Goal: Communication & Community: Answer question/provide support

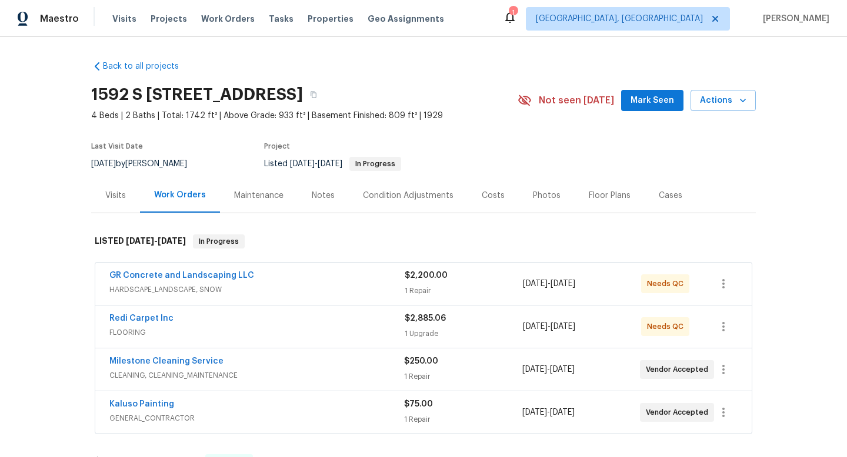
click at [267, 288] on span "HARDSCAPE_LANDSCAPE, SNOW" at bounding box center [256, 290] width 295 height 12
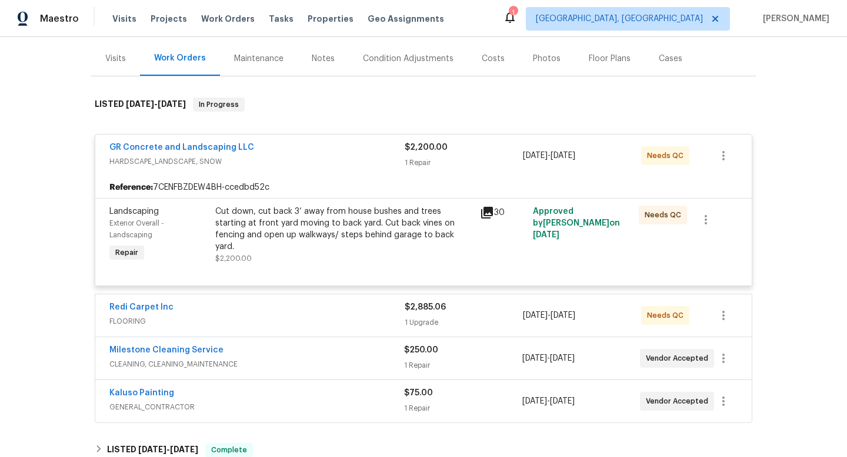
scroll to position [139, 0]
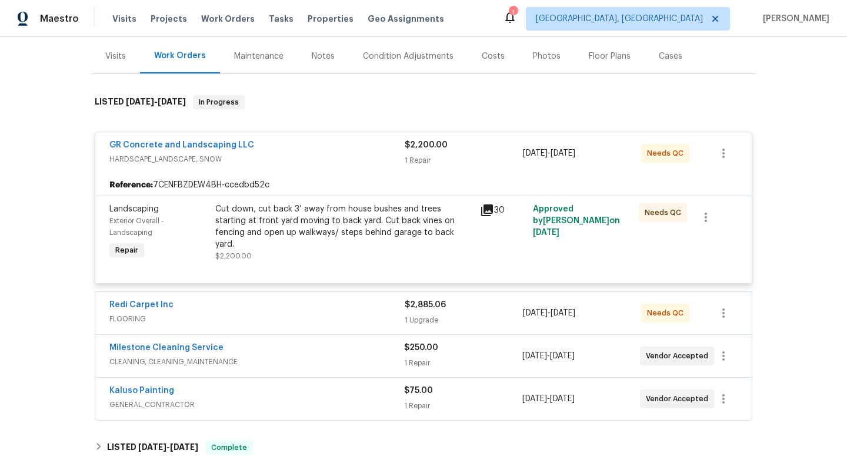
click at [260, 306] on div "Redi Carpet Inc" at bounding box center [256, 306] width 295 height 14
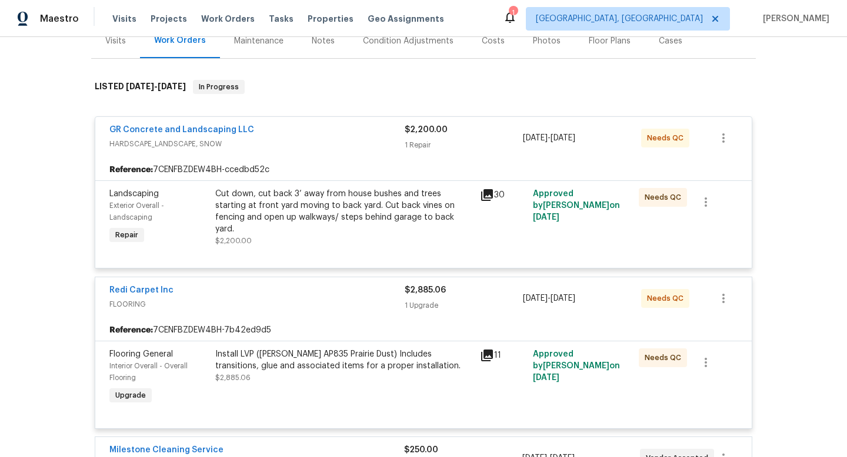
scroll to position [158, 0]
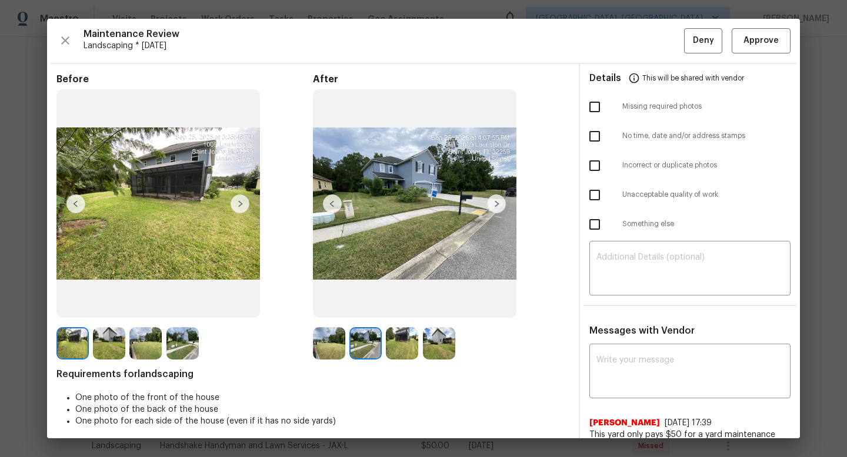
scroll to position [44, 0]
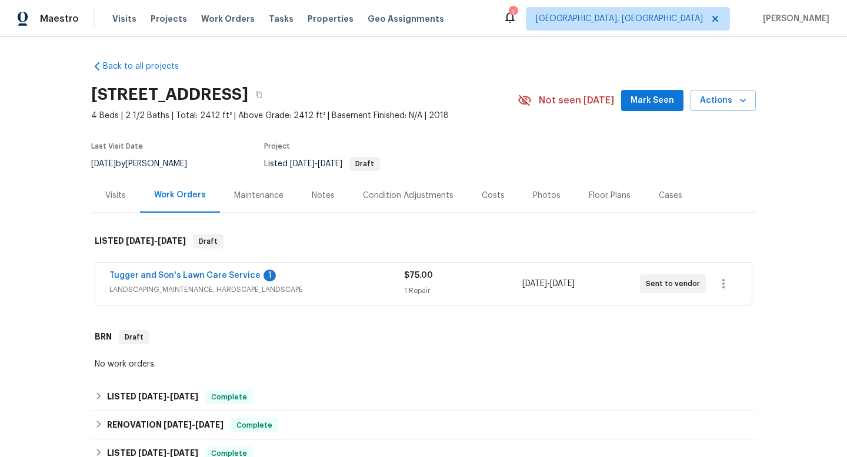
click at [254, 193] on div "Maintenance" at bounding box center [258, 196] width 49 height 12
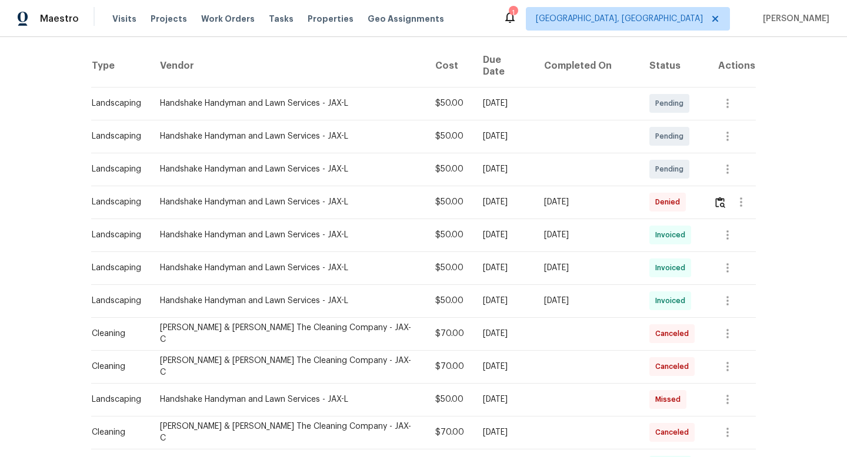
scroll to position [193, 0]
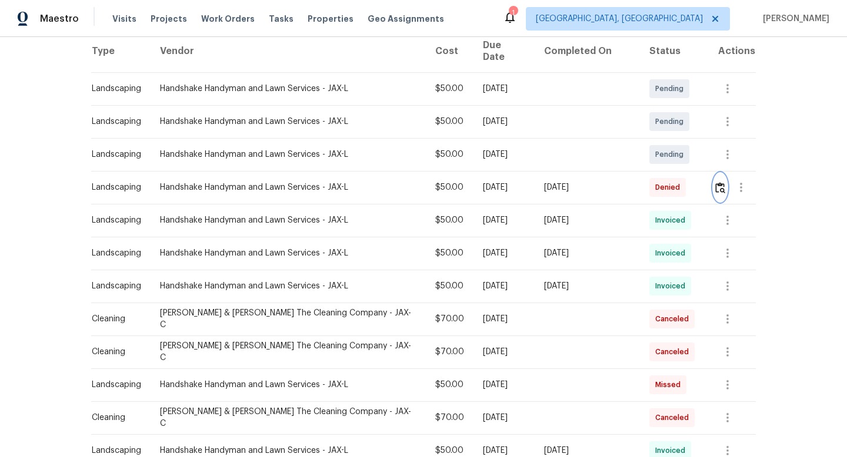
click at [721, 182] on img "button" at bounding box center [720, 187] width 10 height 11
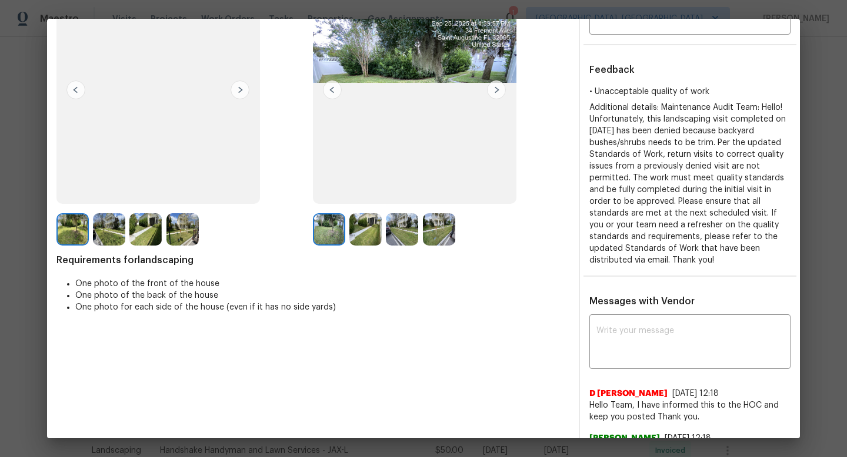
scroll to position [0, 0]
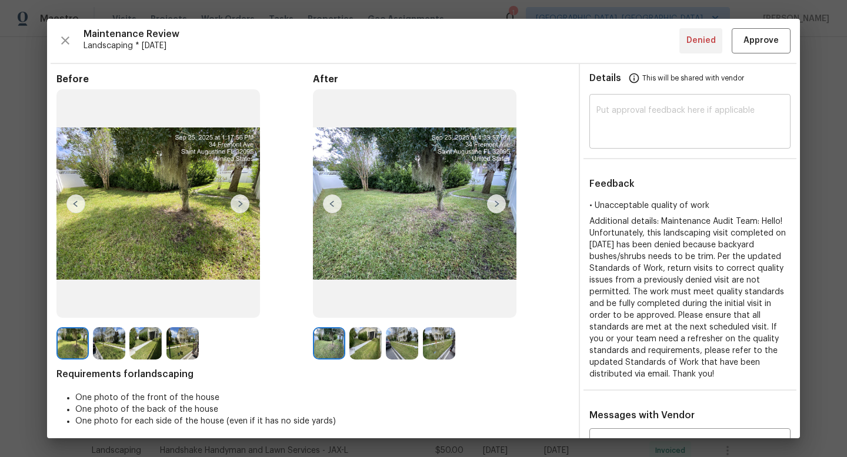
click at [618, 130] on textarea at bounding box center [689, 122] width 187 height 33
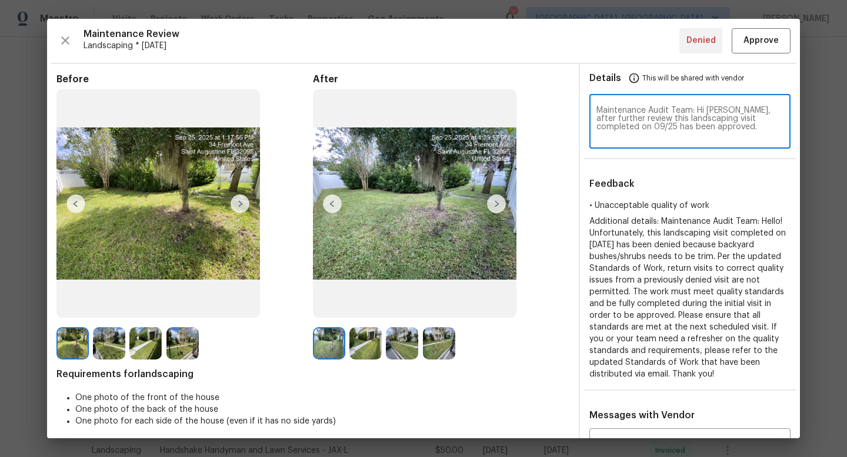
type textarea "Maintenance Audit Team: Hi [PERSON_NAME], after further review this landscaping…"
click at [755, 40] on span "Approve" at bounding box center [760, 41] width 35 height 15
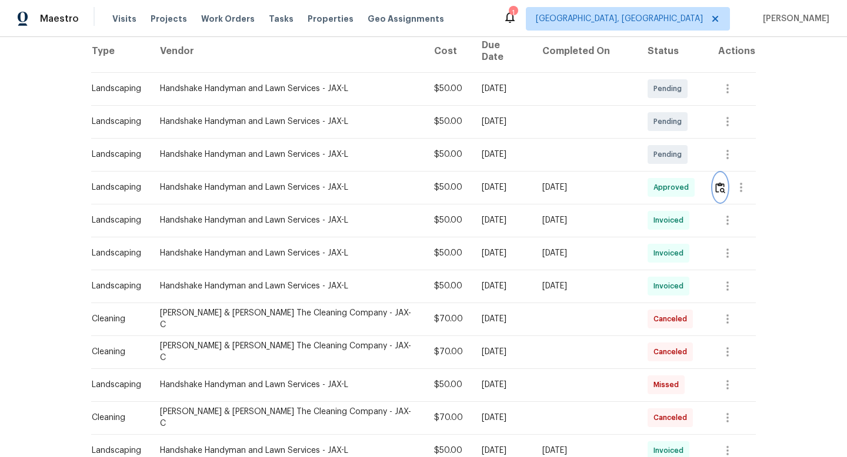
click at [716, 173] on button "button" at bounding box center [720, 187] width 14 height 28
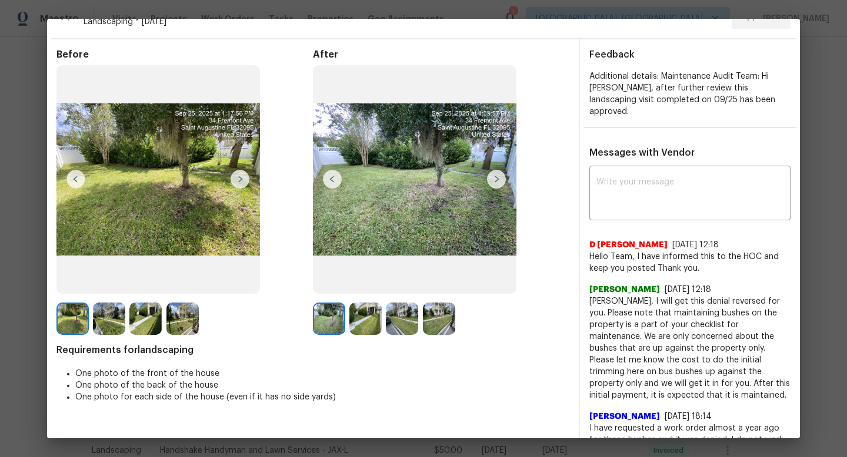
scroll to position [34, 0]
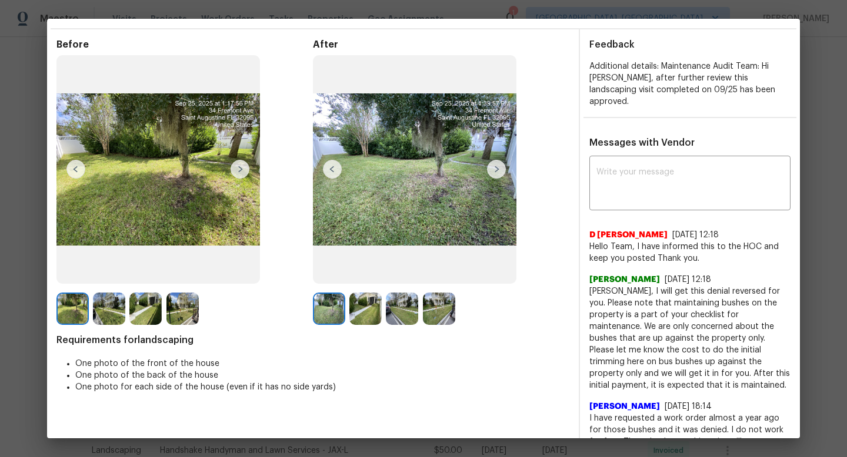
click at [674, 83] on div "Additional details: Maintenance Audit Team: Hi [PERSON_NAME], after further rev…" at bounding box center [689, 84] width 201 height 47
click at [673, 80] on span "Additional details: Maintenance Audit Team: Hi [PERSON_NAME], after further rev…" at bounding box center [682, 84] width 186 height 44
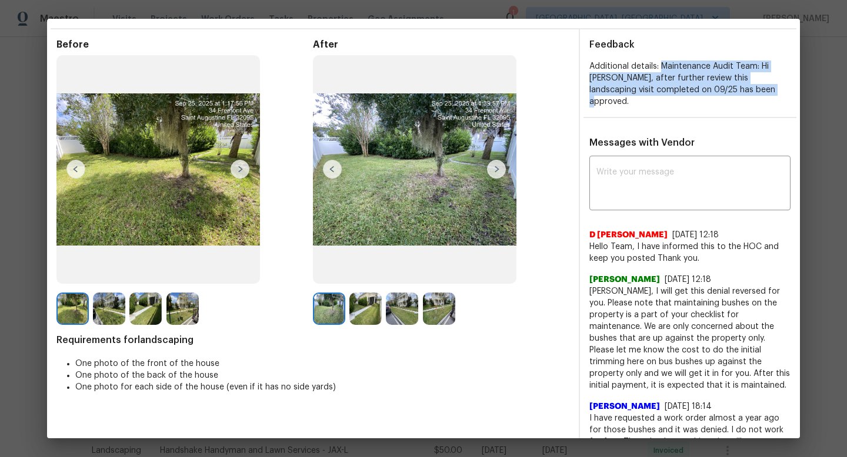
drag, startPoint x: 663, startPoint y: 62, endPoint x: 766, endPoint y: 93, distance: 107.3
click at [766, 93] on div "Additional details: Maintenance Audit Team: Hi [PERSON_NAME], after further rev…" at bounding box center [689, 84] width 201 height 47
copy span "Maintenance Audit Team: Hi [PERSON_NAME], after further review this landscaping…"
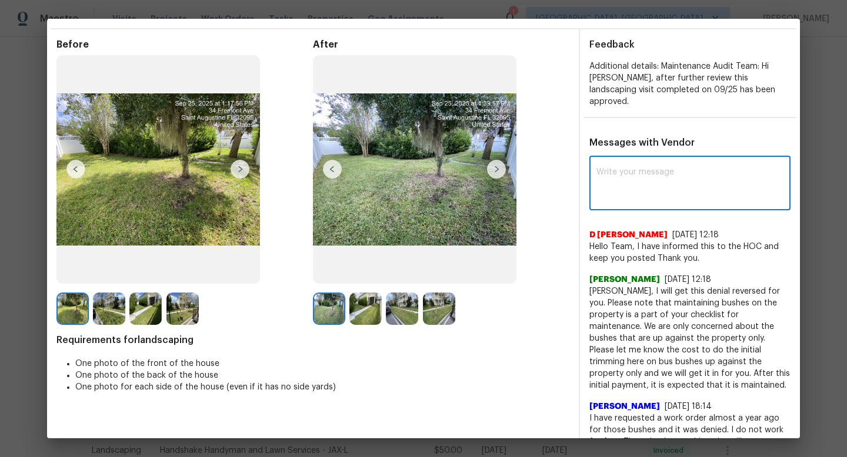
click at [678, 168] on textarea at bounding box center [689, 184] width 187 height 33
paste textarea "Maintenance Audit Team: Hi [PERSON_NAME], after further review this landscaping…"
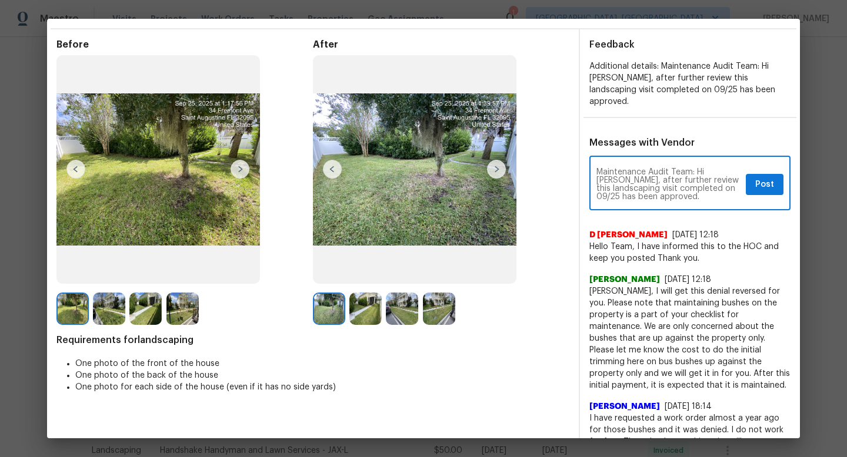
type textarea "Maintenance Audit Team: Hi [PERSON_NAME], after further review this landscaping…"
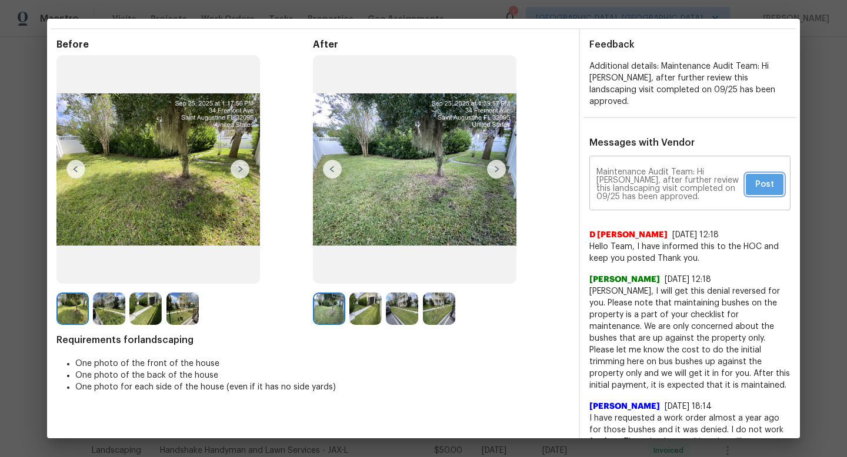
click at [761, 178] on span "Post" at bounding box center [764, 185] width 19 height 15
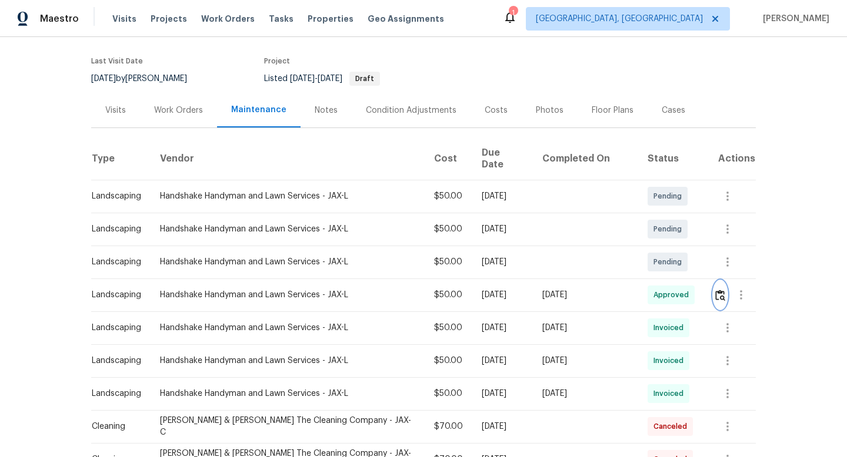
scroll to position [0, 0]
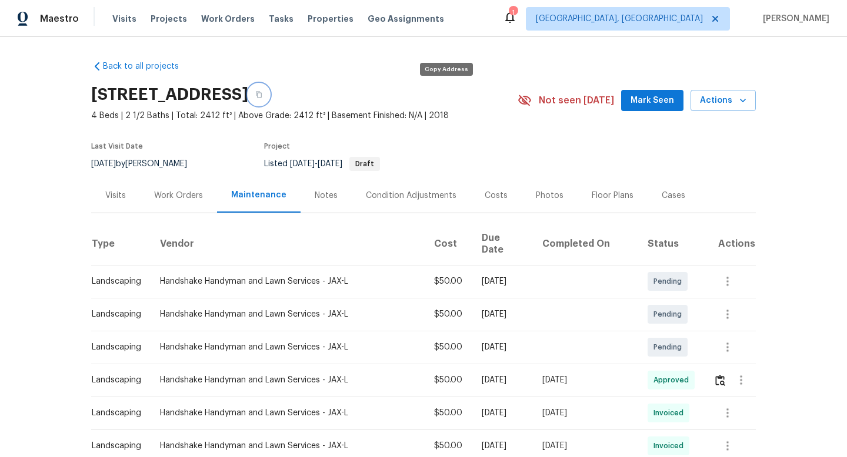
click at [262, 96] on icon "button" at bounding box center [259, 95] width 6 height 6
